Goal: Information Seeking & Learning: Find contact information

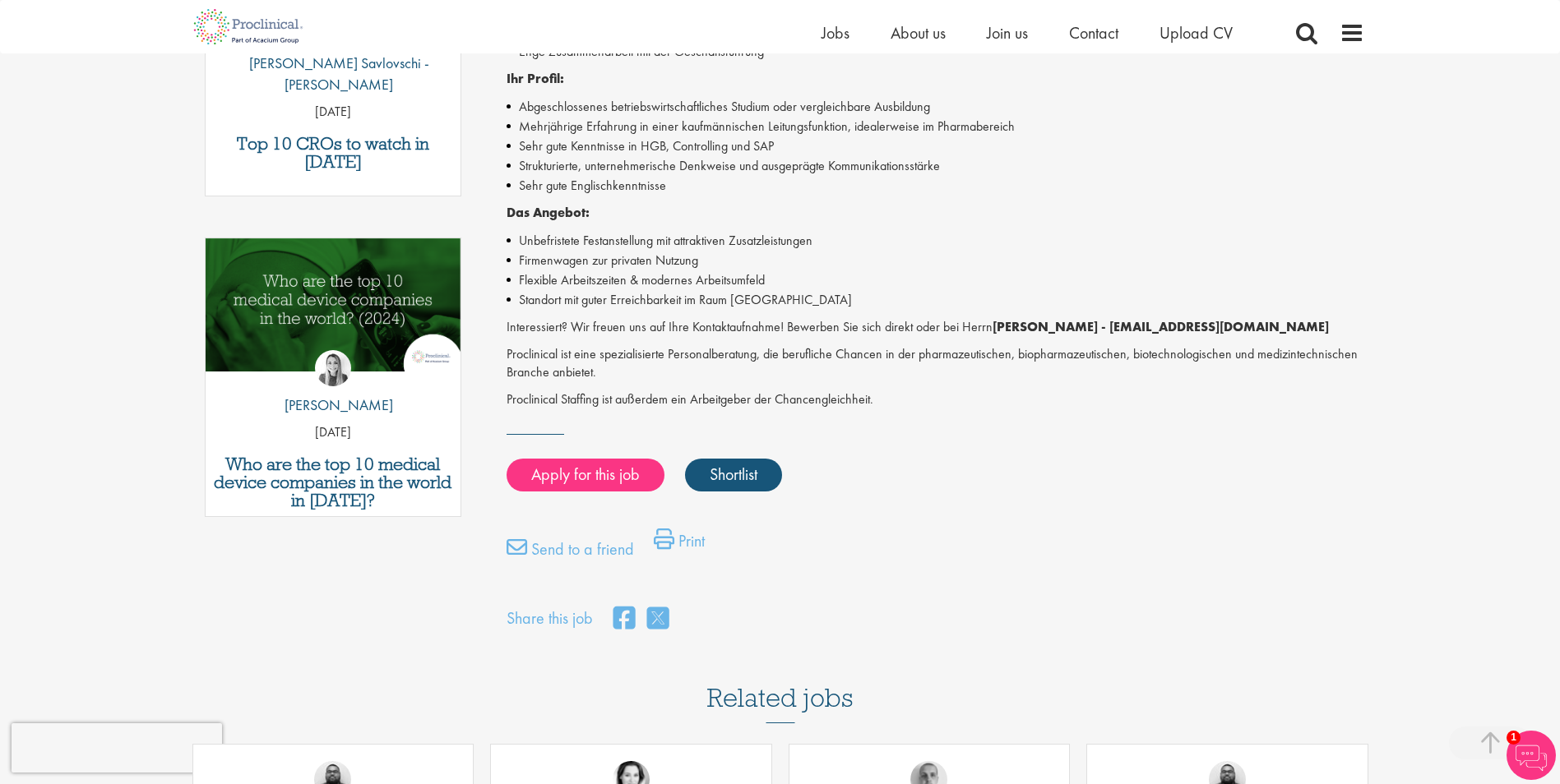
scroll to position [658, 0]
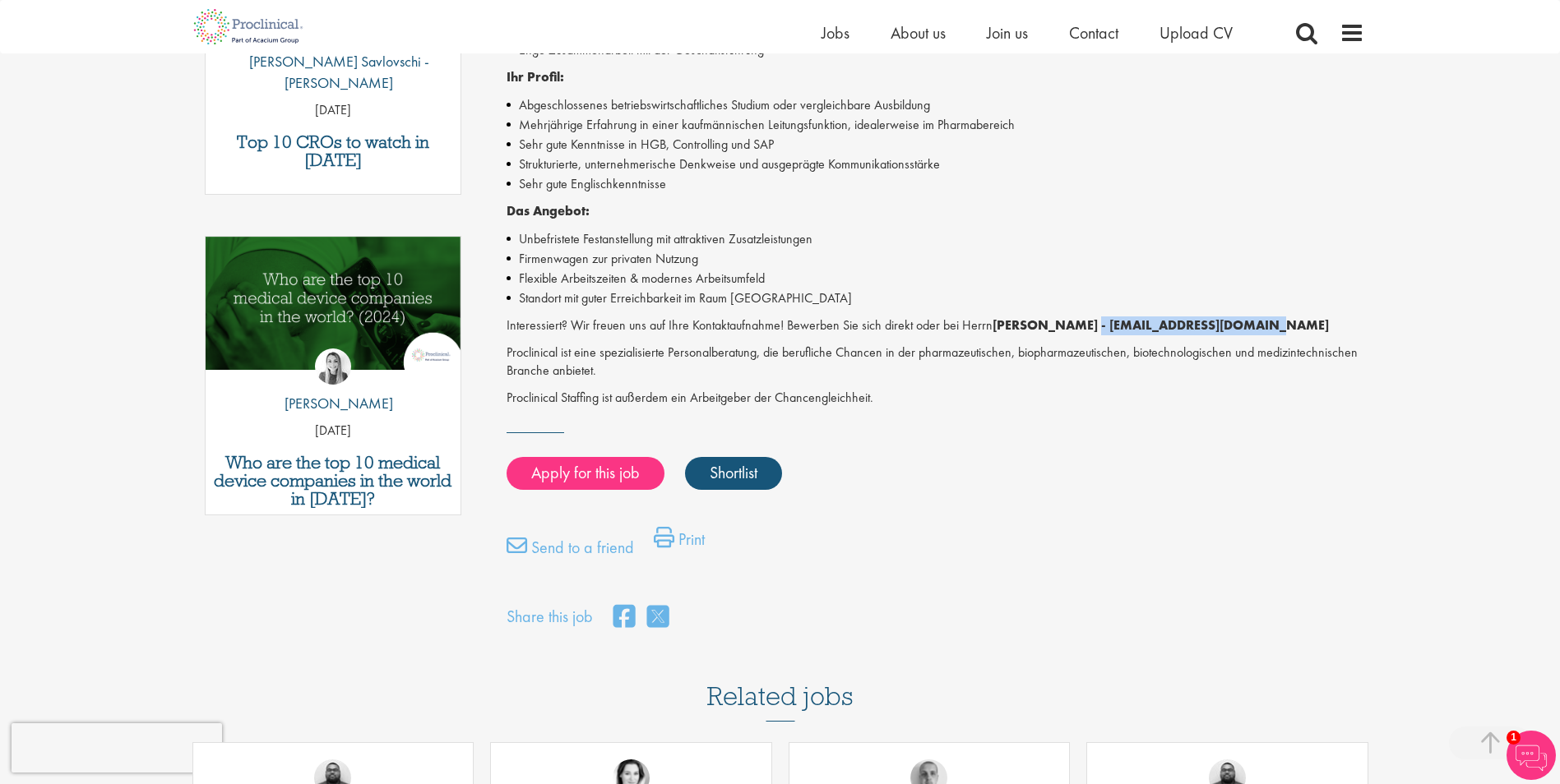
drag, startPoint x: 1077, startPoint y: 327, endPoint x: 1239, endPoint y: 328, distance: 162.0
click at [1239, 328] on strong "[PERSON_NAME] - [EMAIL_ADDRESS][DOMAIN_NAME]" at bounding box center [1161, 325] width 336 height 17
copy strong "[EMAIL_ADDRESS][DOMAIN_NAME]"
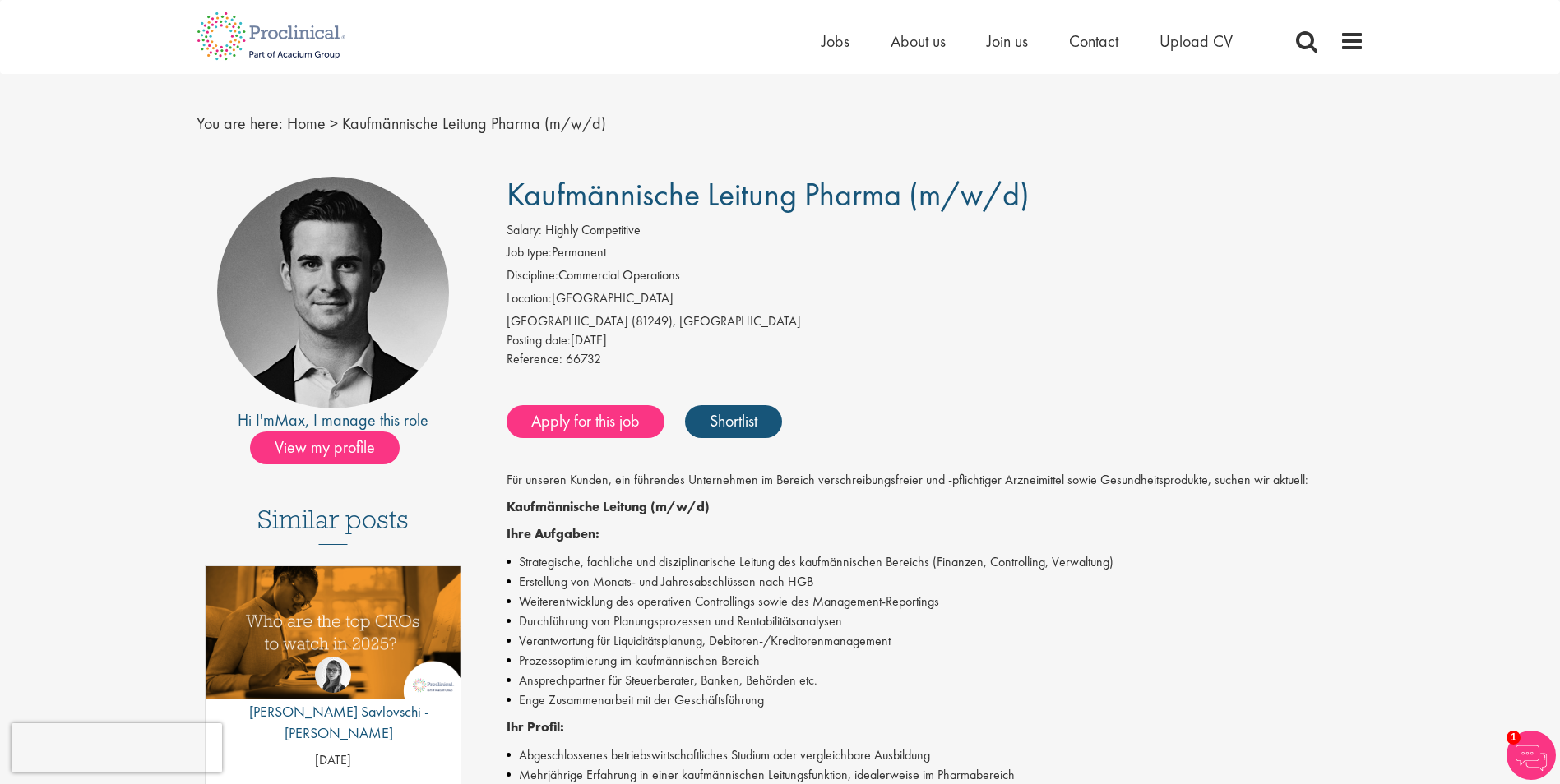
scroll to position [0, 0]
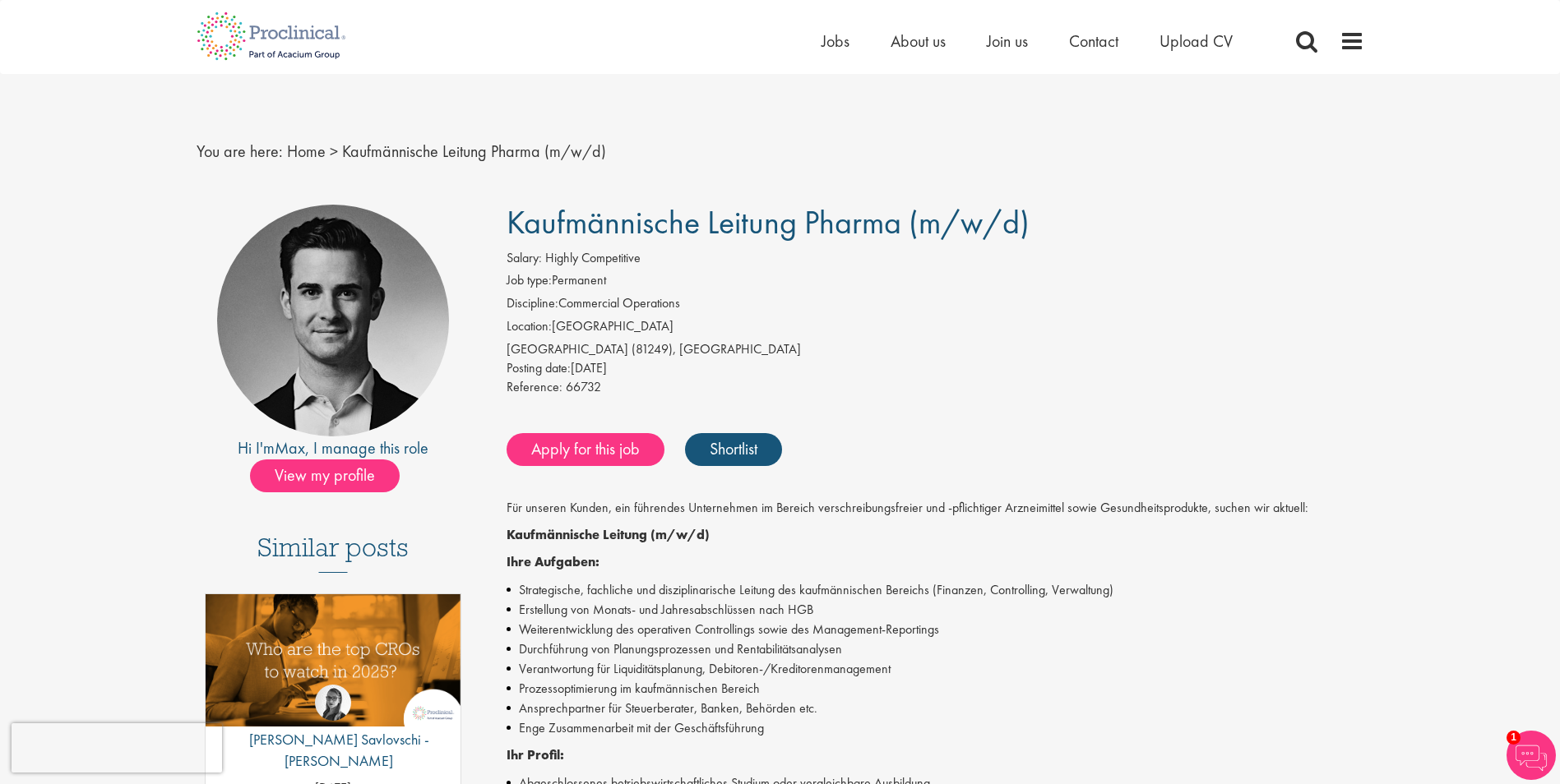
drag, startPoint x: 507, startPoint y: 218, endPoint x: 894, endPoint y: 231, distance: 387.2
click at [894, 231] on span "Kaufmännische Leitung Pharma (m/w/d)" at bounding box center [768, 223] width 523 height 42
copy span "Kaufmännische Leitung Pharma"
click at [690, 155] on nav "You are here: Home > Kaufmännische Leitung Pharma (m/w/d)" at bounding box center [780, 151] width 1168 height 41
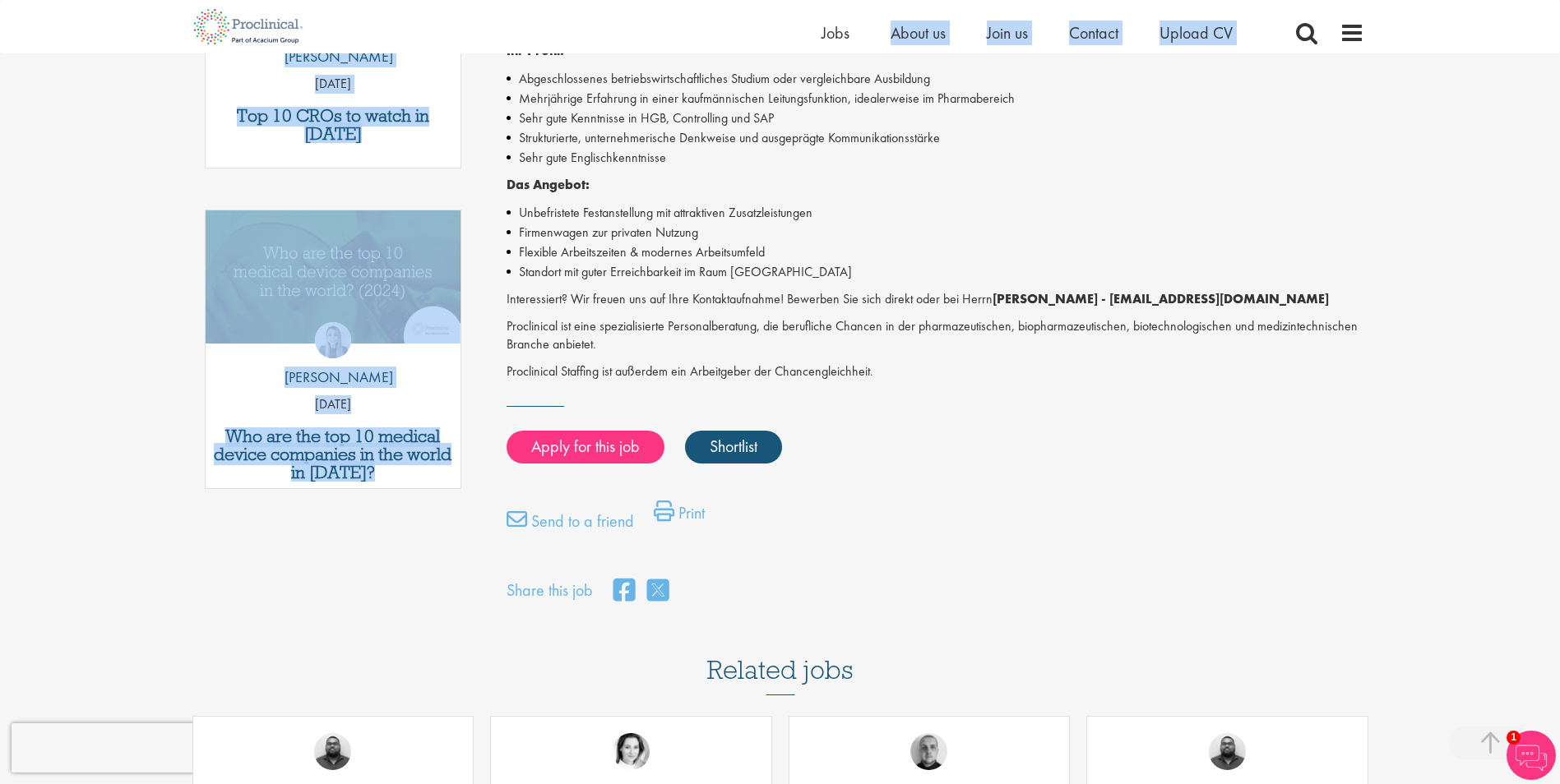
scroll to position [664, 0]
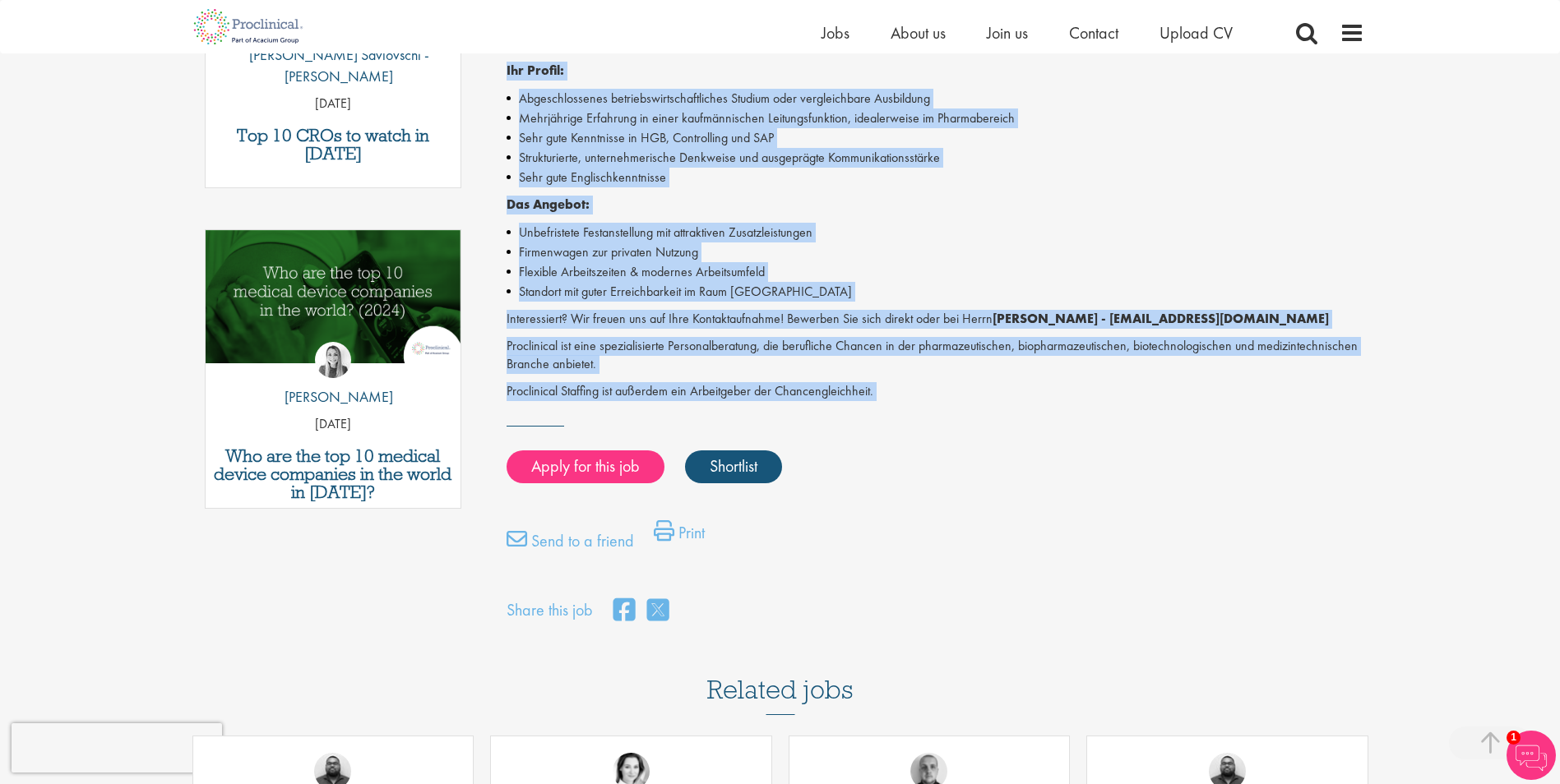
drag, startPoint x: 513, startPoint y: 221, endPoint x: 874, endPoint y: 405, distance: 405.2
click at [874, 405] on div "Kaufmännische Leitung Pharma (m/w/d) Salary: Highly Competitive Job type: Perma…" at bounding box center [930, 73] width 895 height 1107
copy div "Loremipsumdol Sitamet Consec (a/e/s) Doeius: Tempor Incididuntu Lab etdo: Magna…"
